Goal: Navigation & Orientation: Find specific page/section

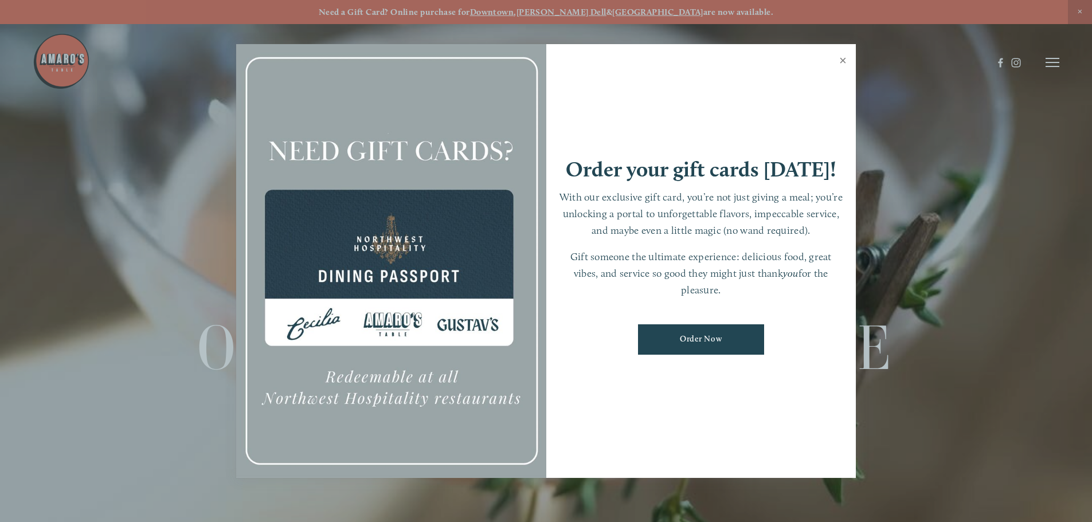
click at [845, 60] on link "Close" at bounding box center [843, 62] width 22 height 32
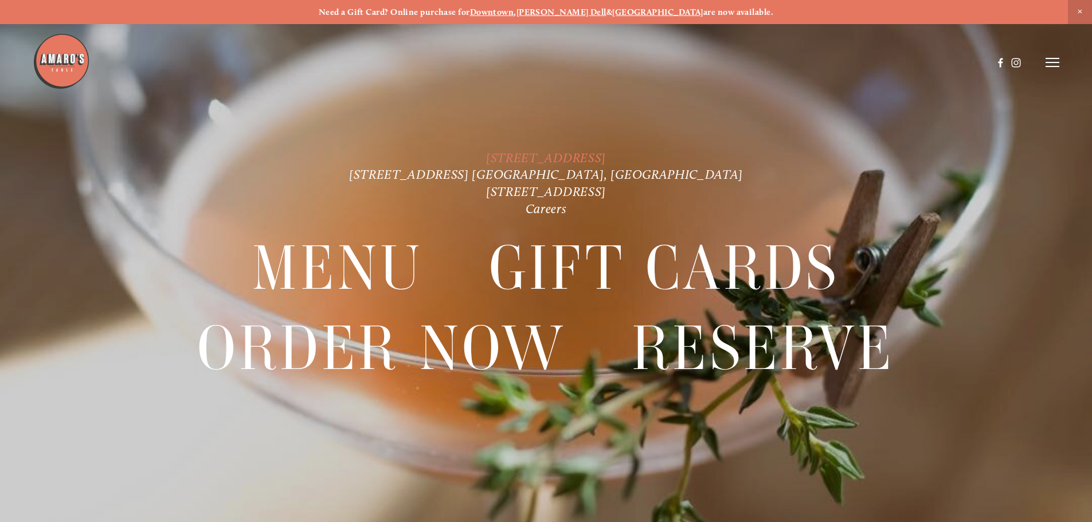
click at [572, 152] on link "[STREET_ADDRESS]" at bounding box center [546, 157] width 120 height 15
click at [1047, 62] on line at bounding box center [1053, 62] width 14 height 0
click at [810, 65] on span "Menu" at bounding box center [812, 62] width 24 height 11
